Goal: Task Accomplishment & Management: Manage account settings

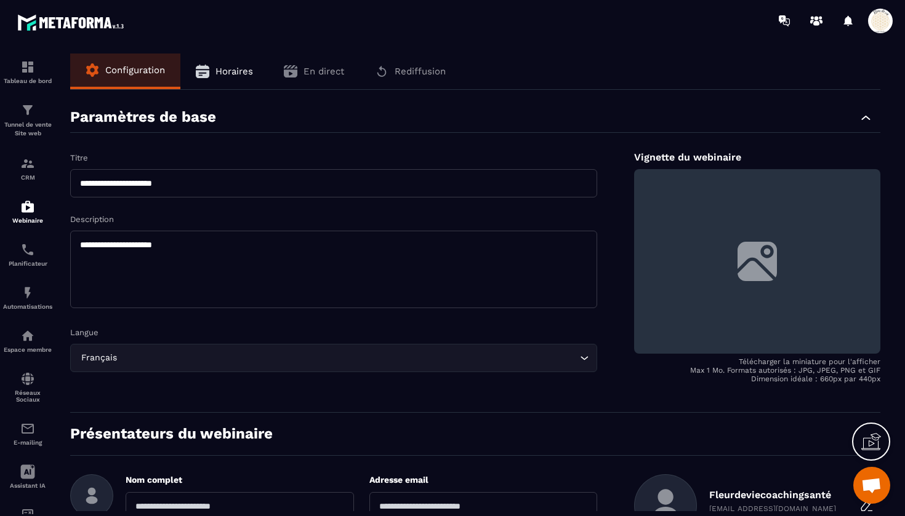
scroll to position [13970, 0]
click at [31, 210] on img at bounding box center [27, 206] width 15 height 15
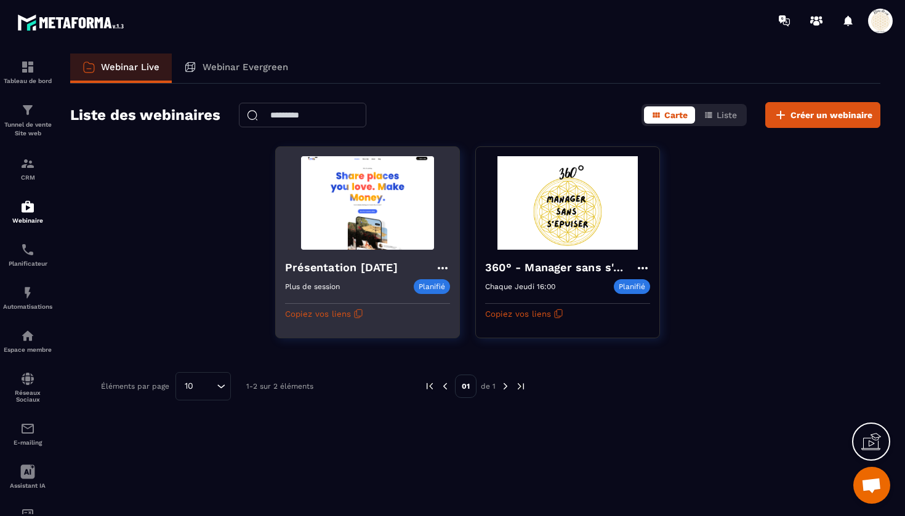
click at [442, 267] on icon at bounding box center [443, 268] width 10 height 2
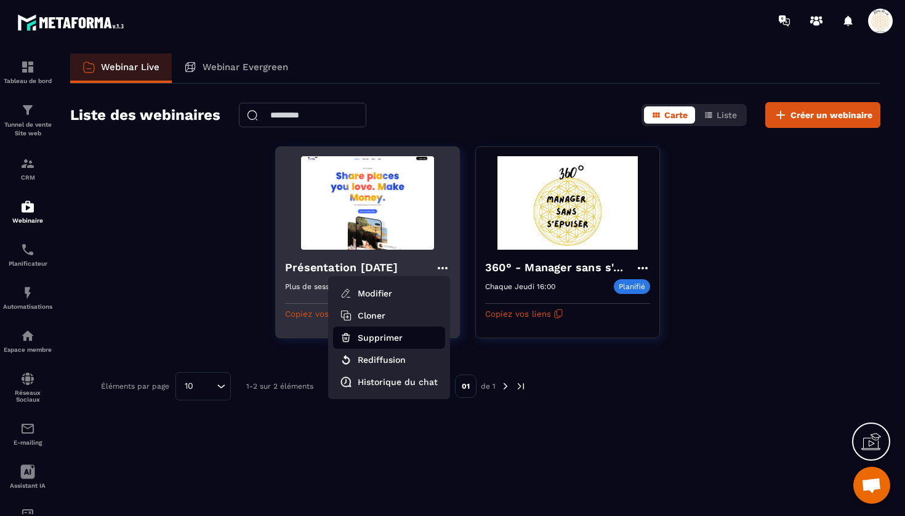
click at [370, 340] on button "Supprimer" at bounding box center [389, 338] width 112 height 22
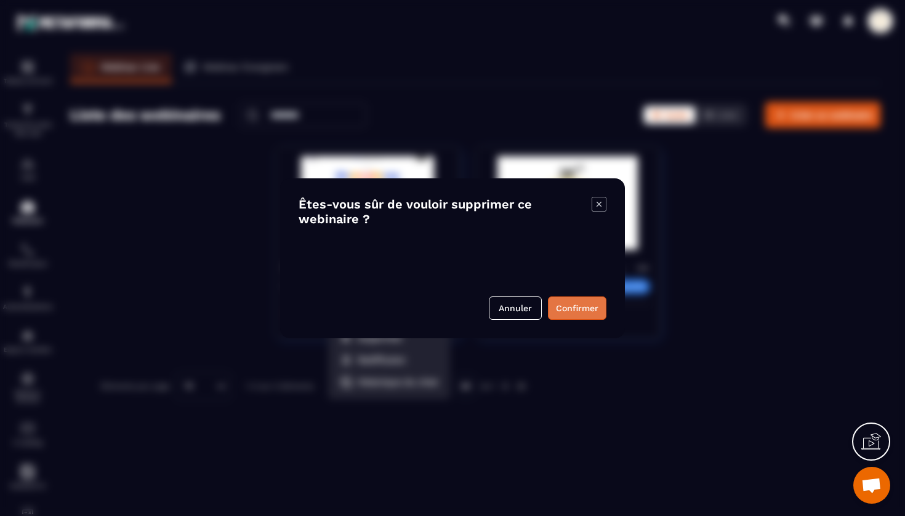
click at [566, 308] on button "Confirmer" at bounding box center [577, 308] width 58 height 23
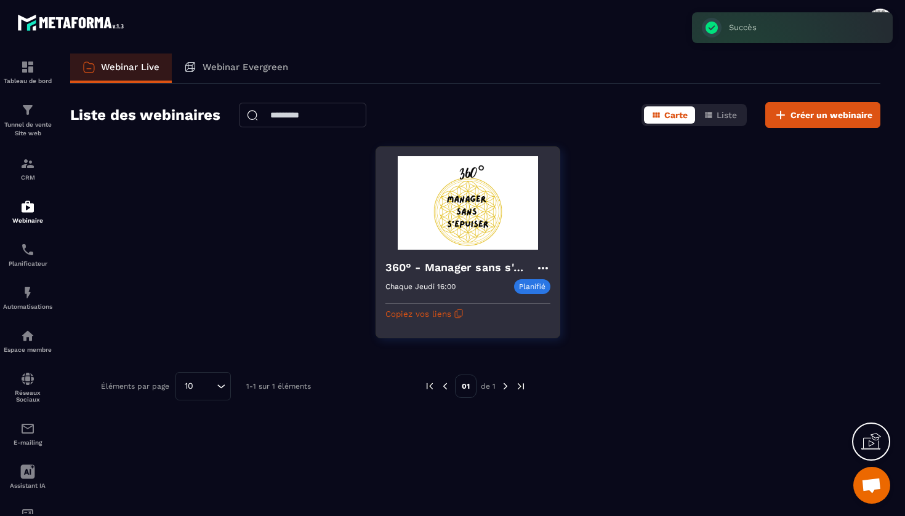
click at [542, 268] on icon at bounding box center [542, 268] width 10 height 2
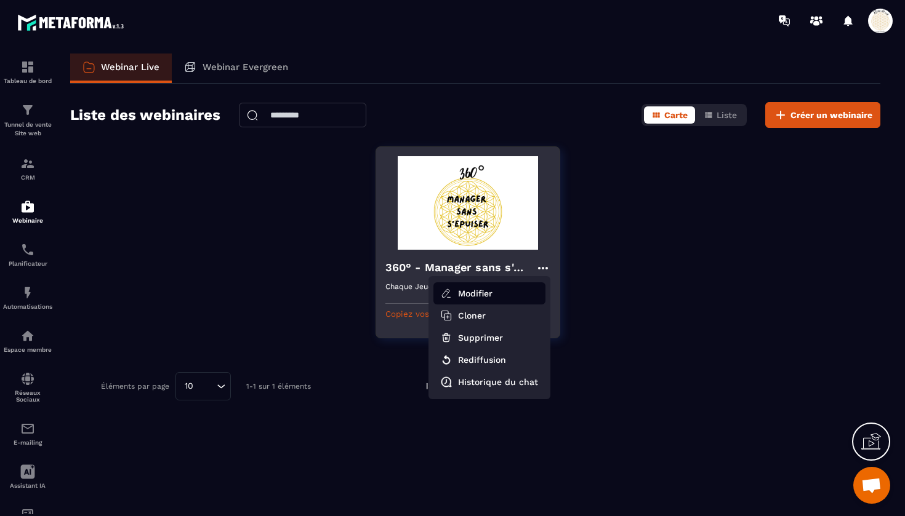
click at [465, 290] on button "Modifier" at bounding box center [489, 293] width 112 height 22
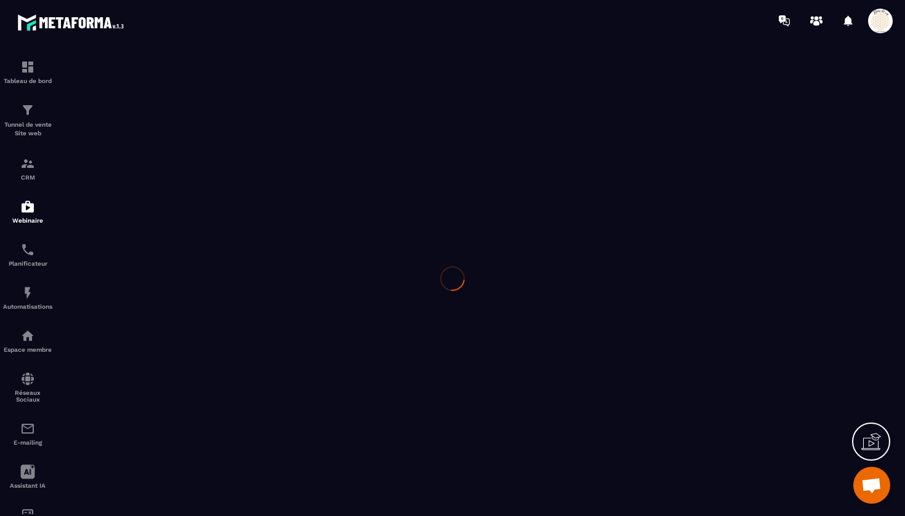
type input "**********"
type textarea "**********"
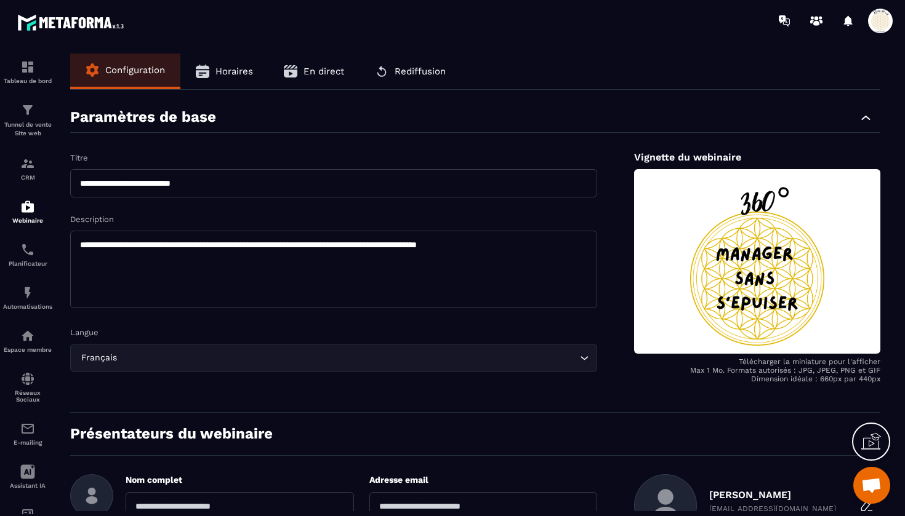
click at [228, 73] on span "Horaires" at bounding box center [234, 71] width 38 height 11
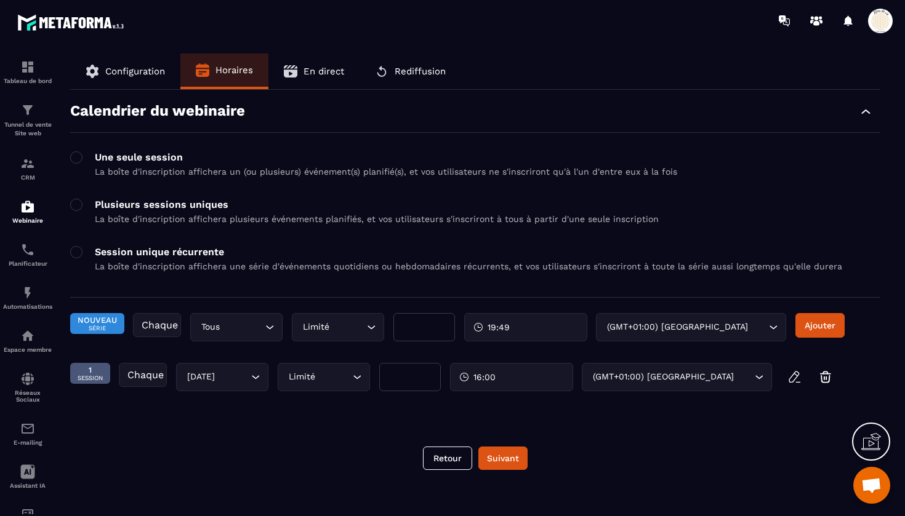
click at [330, 73] on span "En direct" at bounding box center [323, 71] width 41 height 11
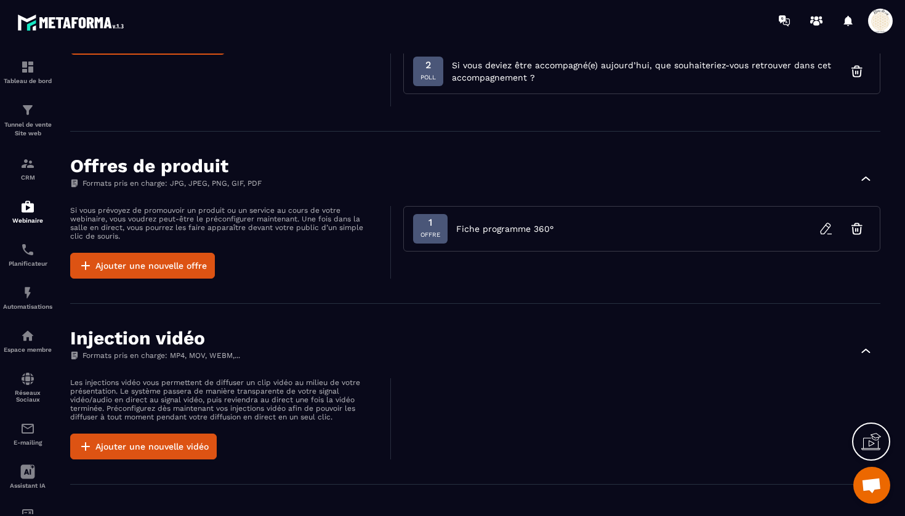
scroll to position [412, 0]
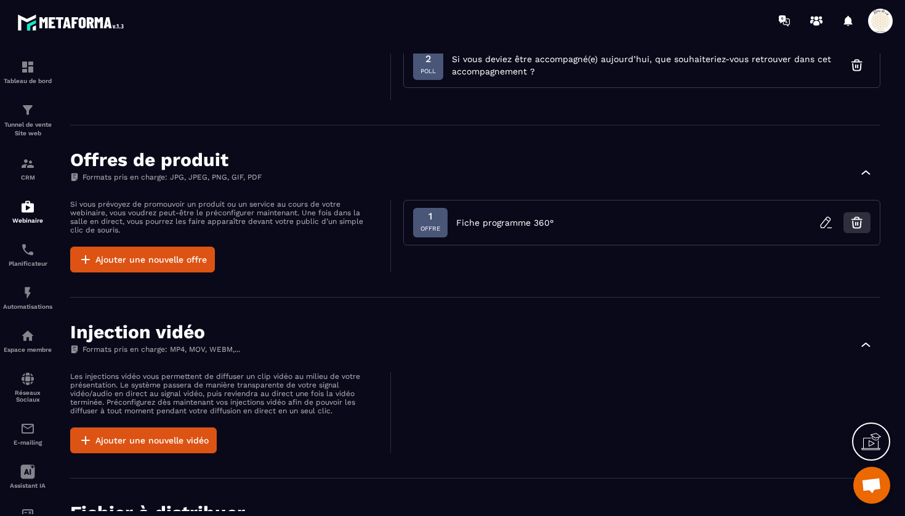
click at [854, 222] on icon "button" at bounding box center [856, 222] width 15 height 15
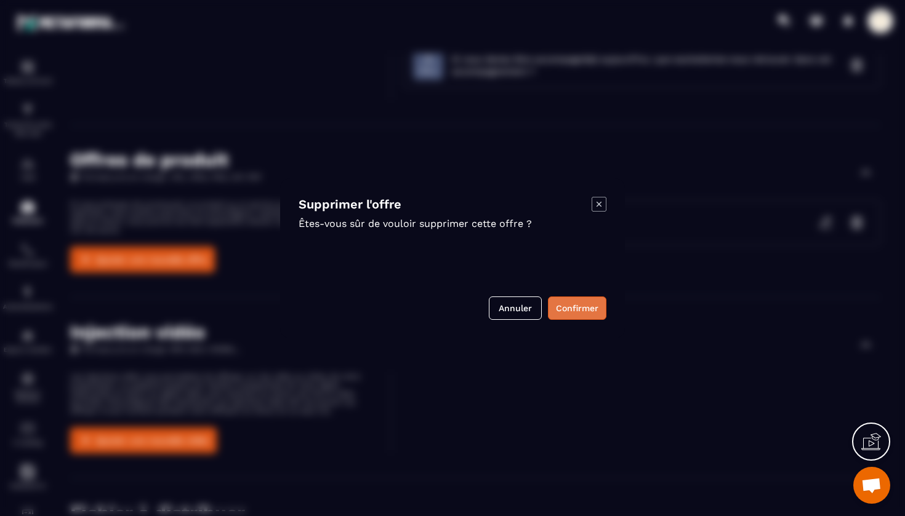
click at [564, 305] on button "Confirmer" at bounding box center [577, 308] width 58 height 23
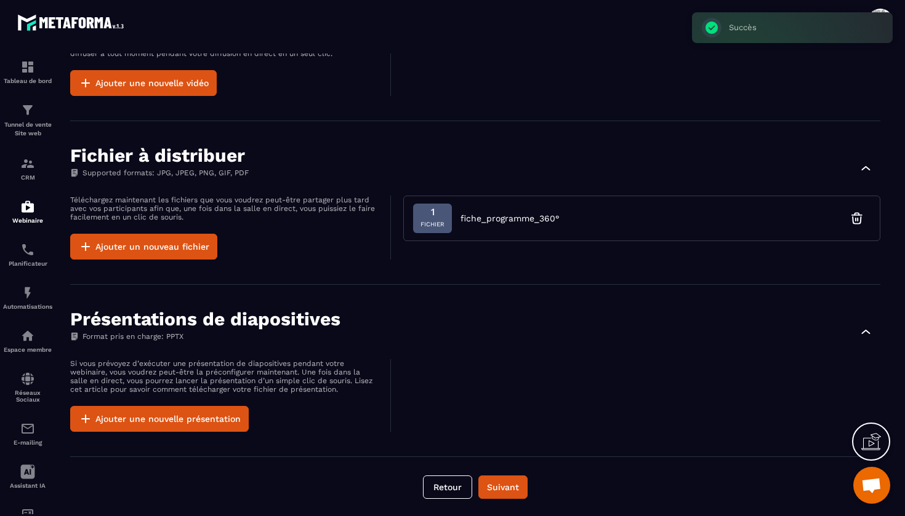
scroll to position [770, 0]
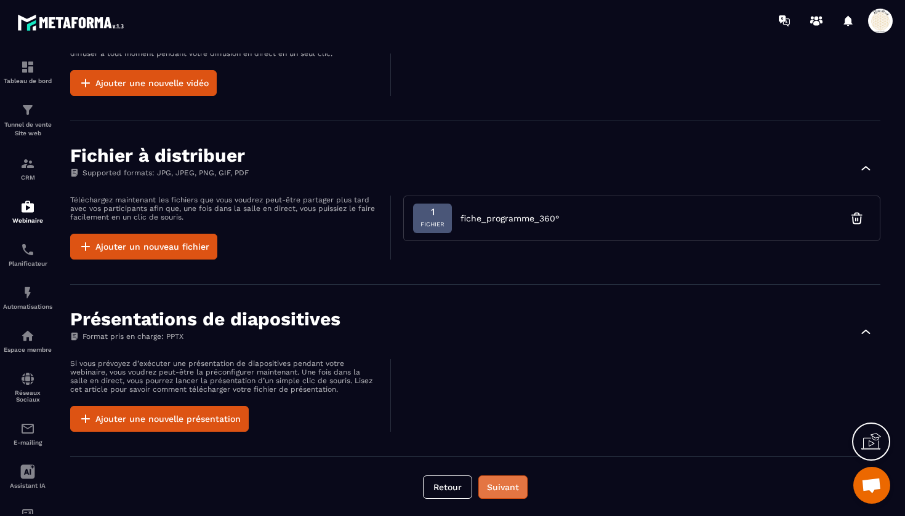
click at [493, 481] on button "Suivant" at bounding box center [502, 487] width 49 height 23
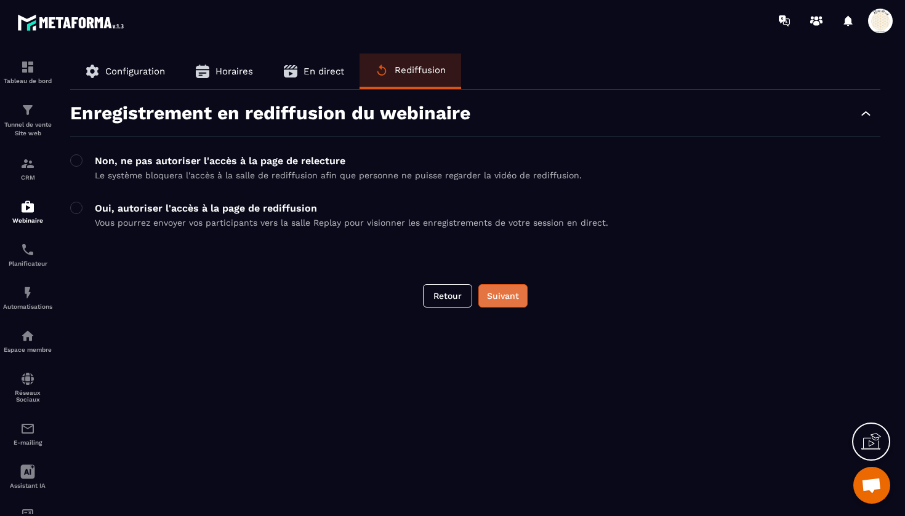
click at [498, 299] on button "Suivant" at bounding box center [502, 295] width 49 height 23
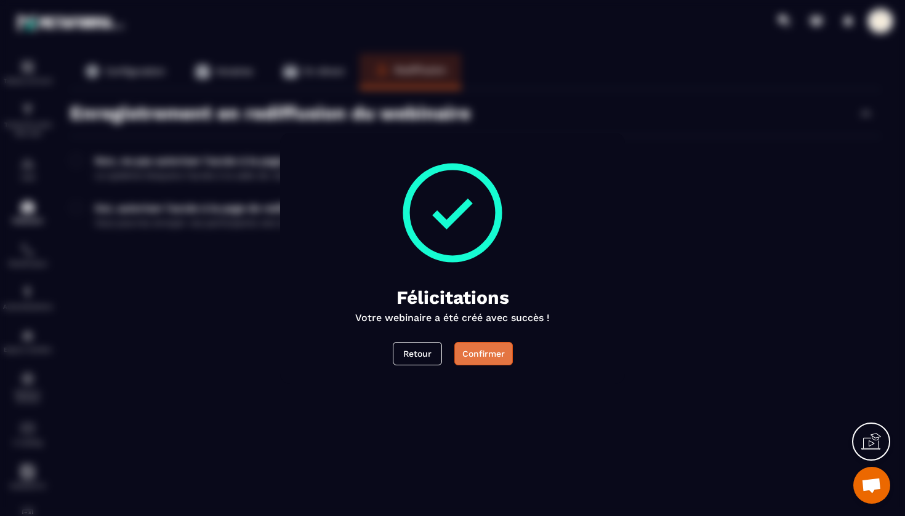
click at [474, 355] on button "Confirmer" at bounding box center [483, 353] width 58 height 23
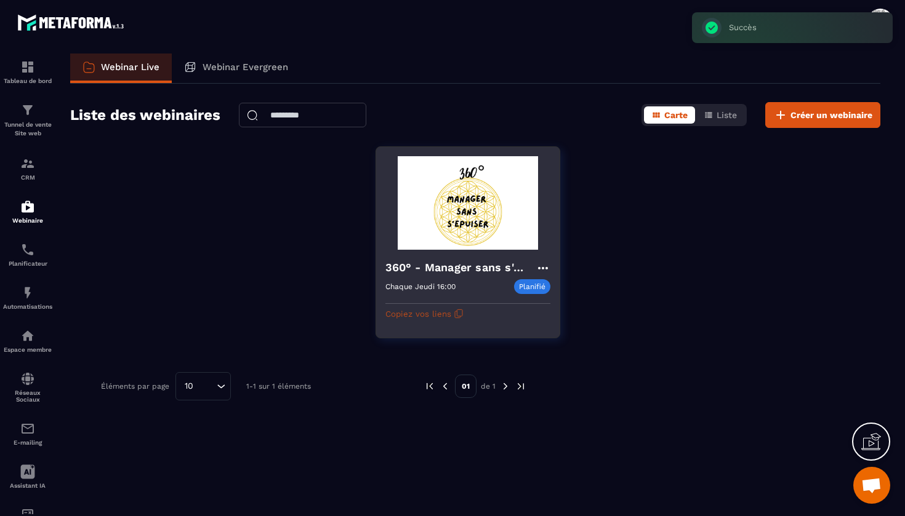
click at [420, 309] on button "Copiez vos liens" at bounding box center [424, 314] width 78 height 20
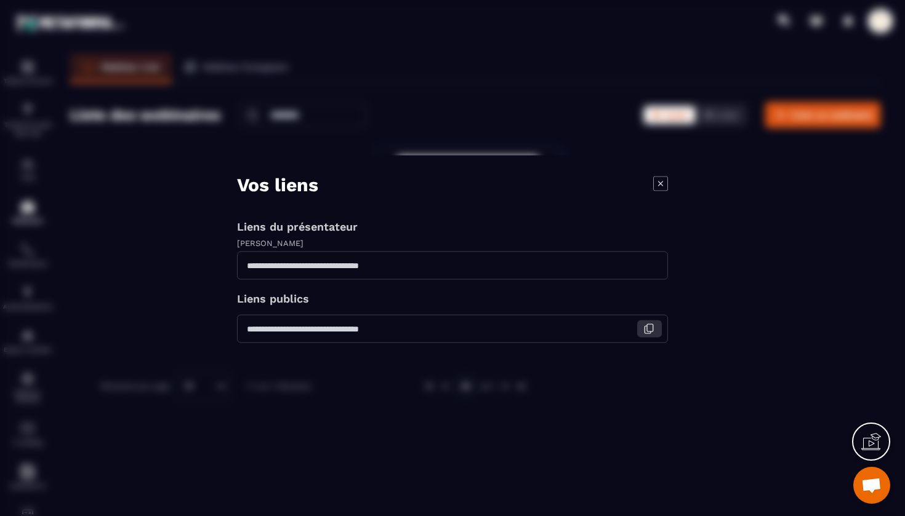
click at [649, 327] on icon "Modal window" at bounding box center [648, 328] width 11 height 11
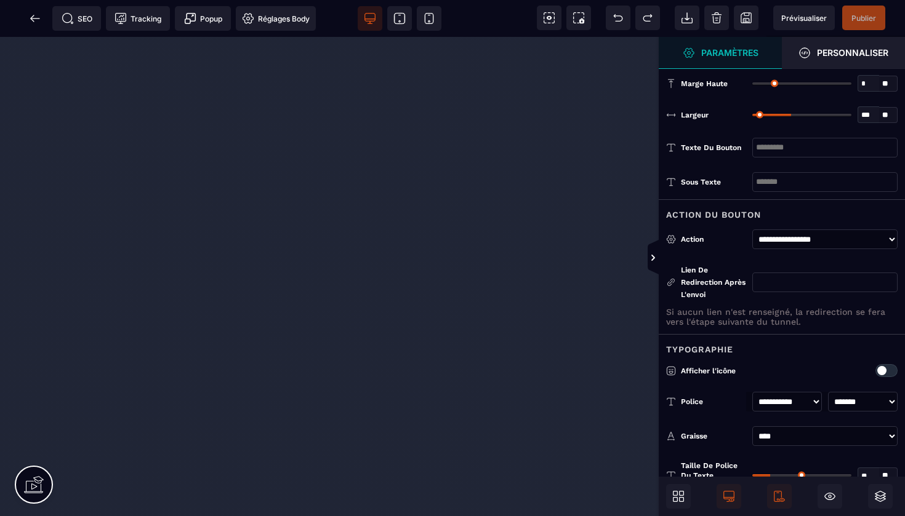
select select "**"
select select "******"
select select "***"
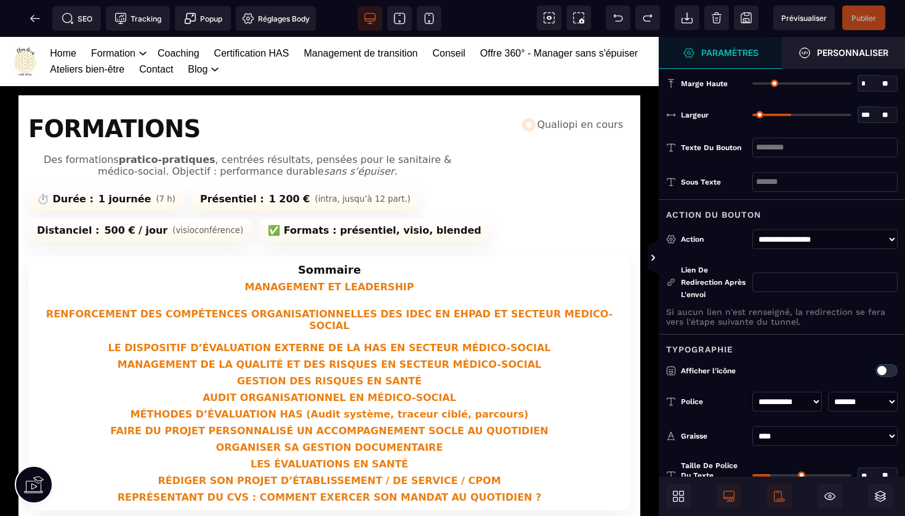
scroll to position [0, 1]
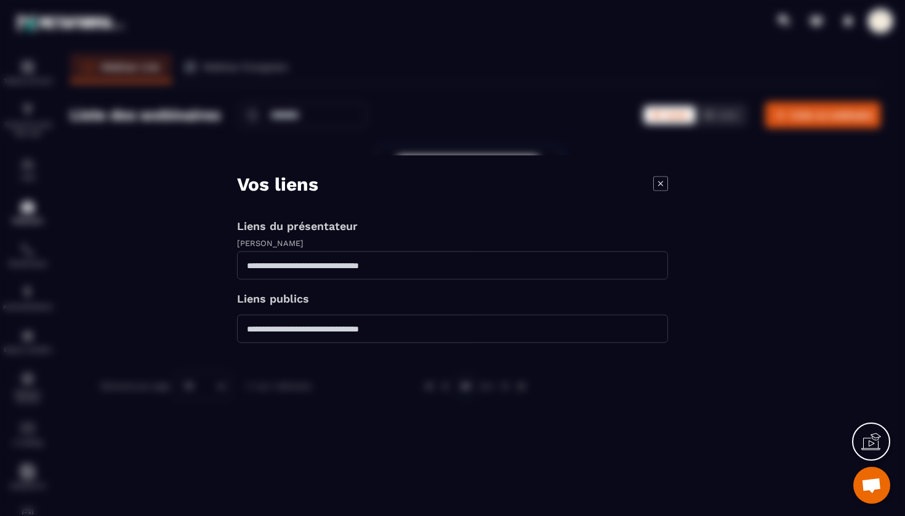
scroll to position [13970, 0]
click at [649, 326] on icon "Modal window" at bounding box center [648, 328] width 11 height 11
